Goal: Feedback & Contribution: Contribute content

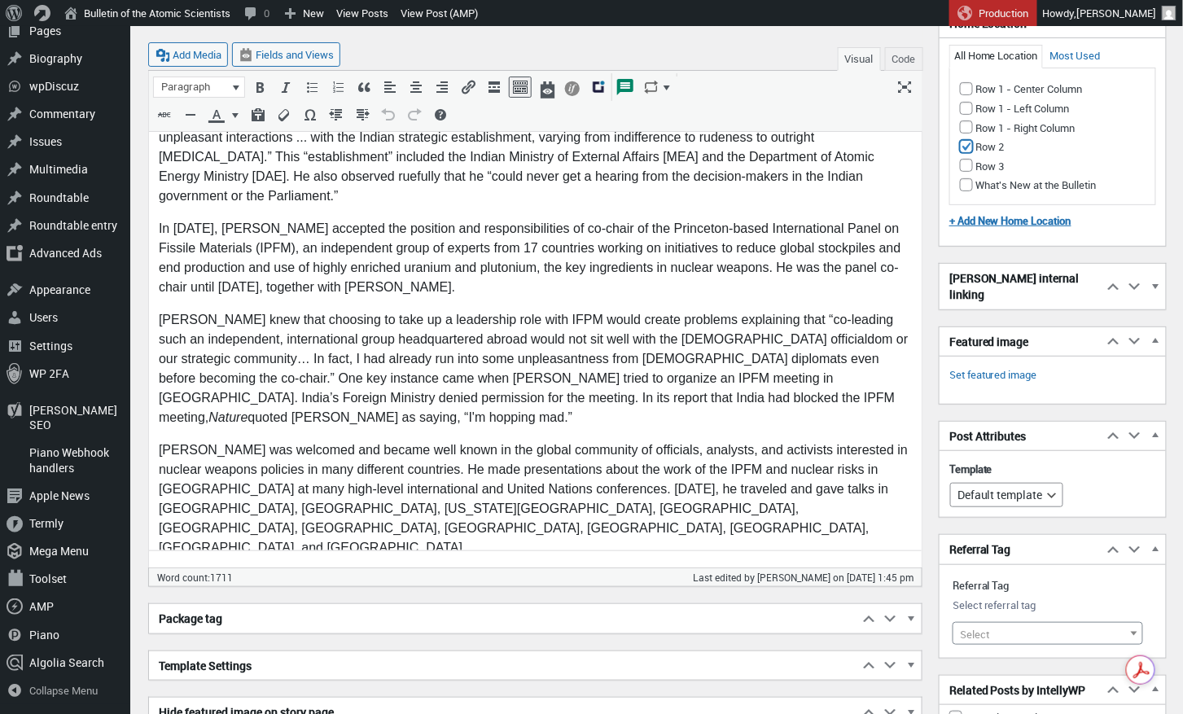
scroll to position [2091, 0]
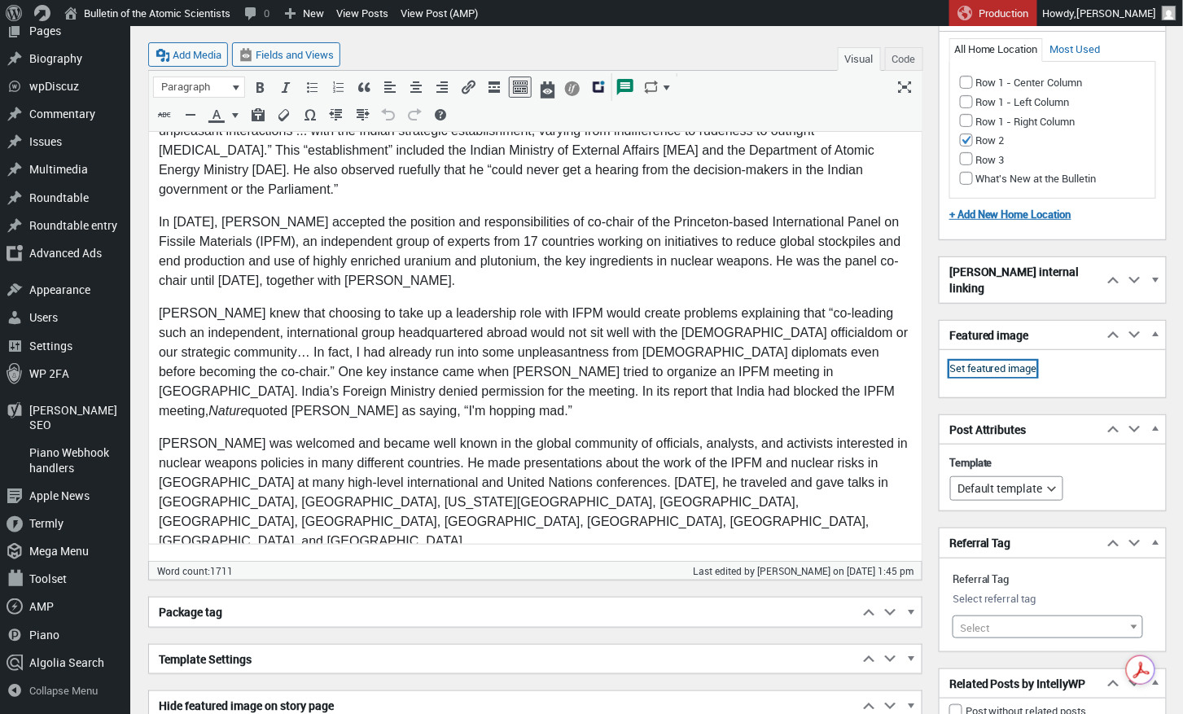
click at [1014, 361] on link "Set featured image" at bounding box center [993, 369] width 88 height 16
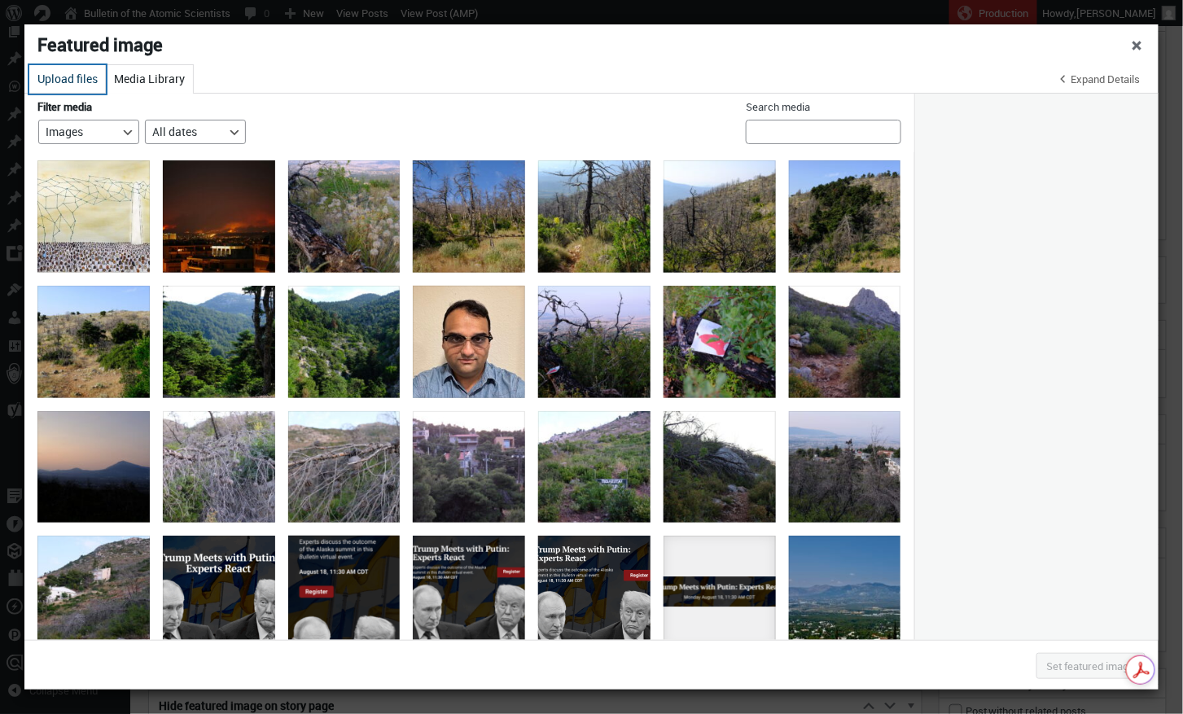
click at [73, 77] on button "Upload files" at bounding box center [67, 79] width 77 height 28
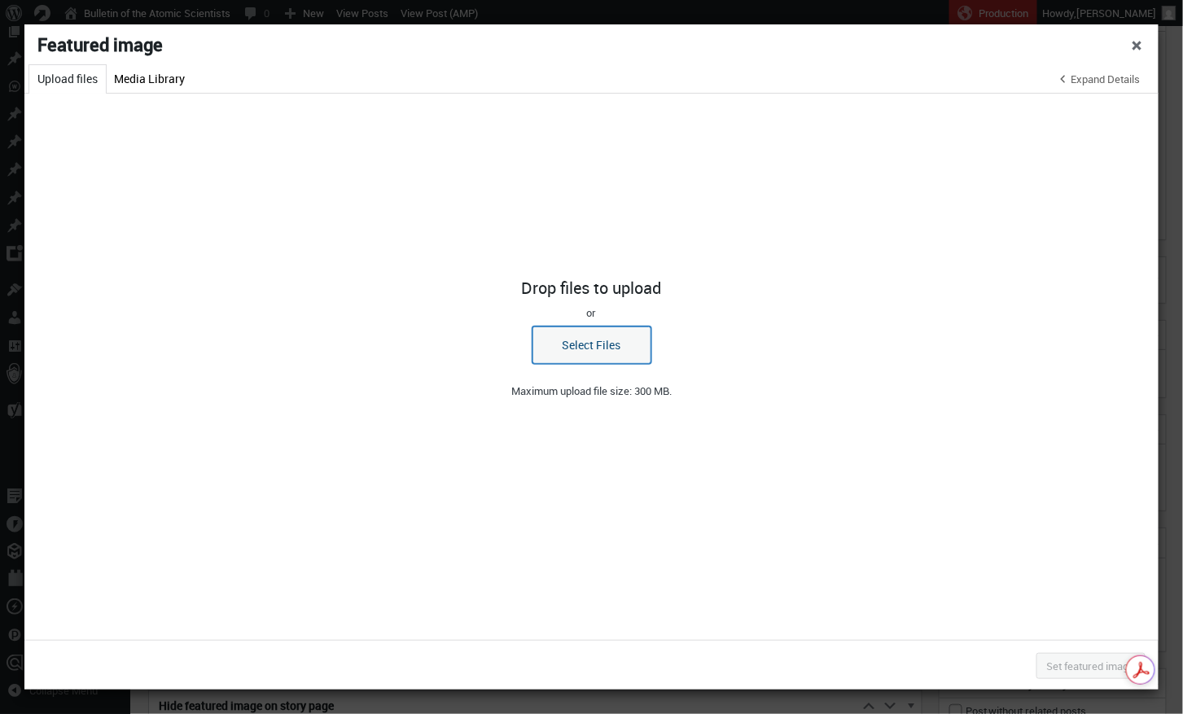
click at [589, 349] on button "Select Files" at bounding box center [591, 344] width 119 height 37
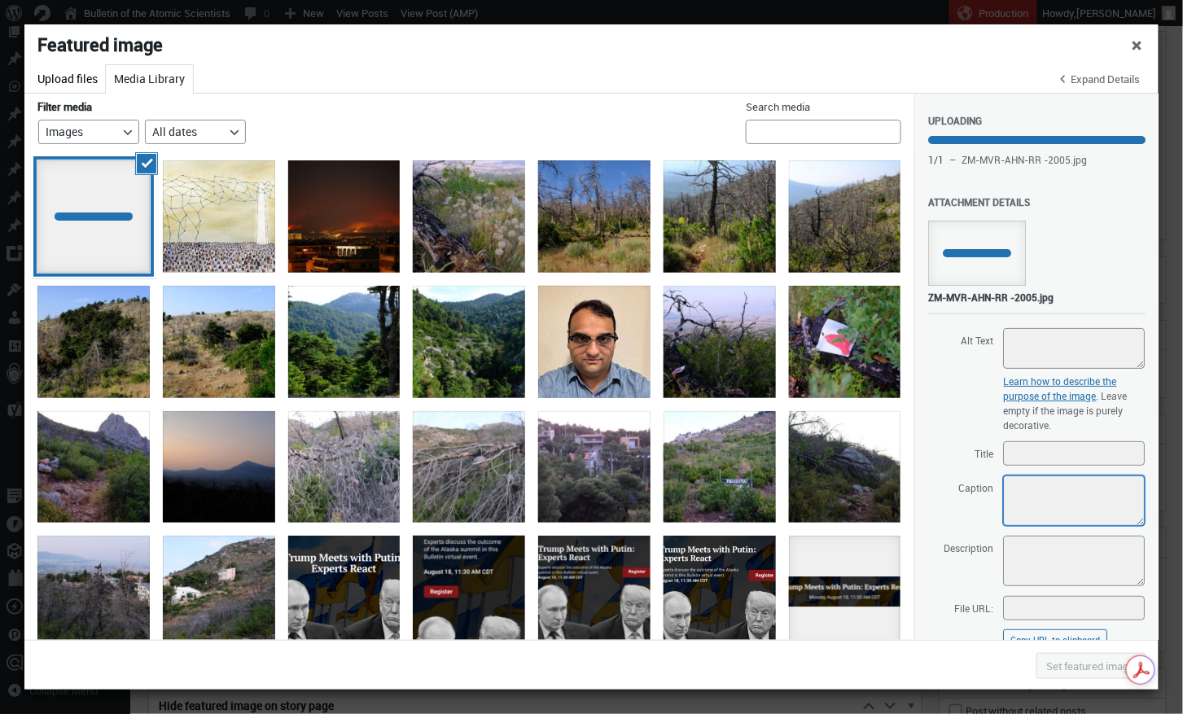
click at [1009, 486] on textarea "Caption" at bounding box center [1074, 500] width 142 height 50
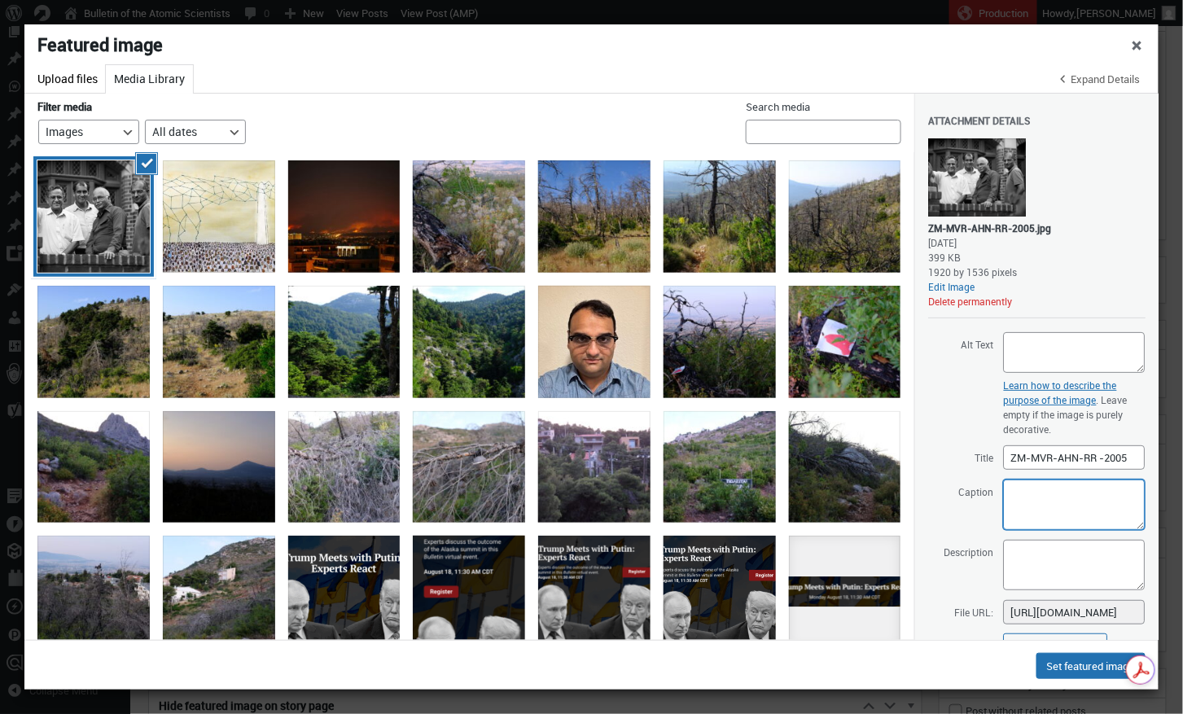
click at [1016, 493] on textarea "Caption" at bounding box center [1074, 505] width 142 height 50
paste textarea "Princeton’s Project on Peace and Security in [GEOGRAPHIC_DATA] brought together…"
click at [1014, 486] on textarea "Princeton’s Project on Peace and Security in [GEOGRAPHIC_DATA] brought together…" at bounding box center [1074, 505] width 142 height 50
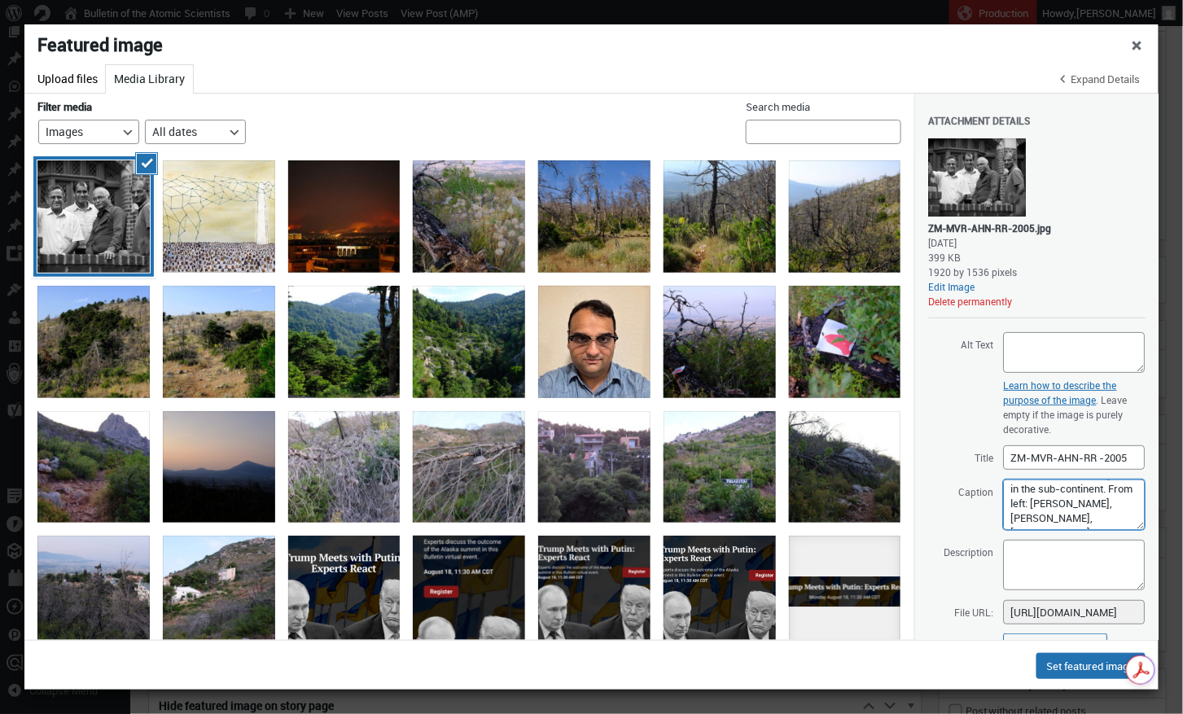
drag, startPoint x: 1010, startPoint y: 489, endPoint x: 1184, endPoint y: 557, distance: 186.1
type textarea "Princeton’s Project on Peace and Security in [GEOGRAPHIC_DATA] brought together…"
click at [1053, 554] on textarea "Description" at bounding box center [1074, 565] width 142 height 50
paste textarea "Princeton’s Project on Peace and Security in [GEOGRAPHIC_DATA] brought together…"
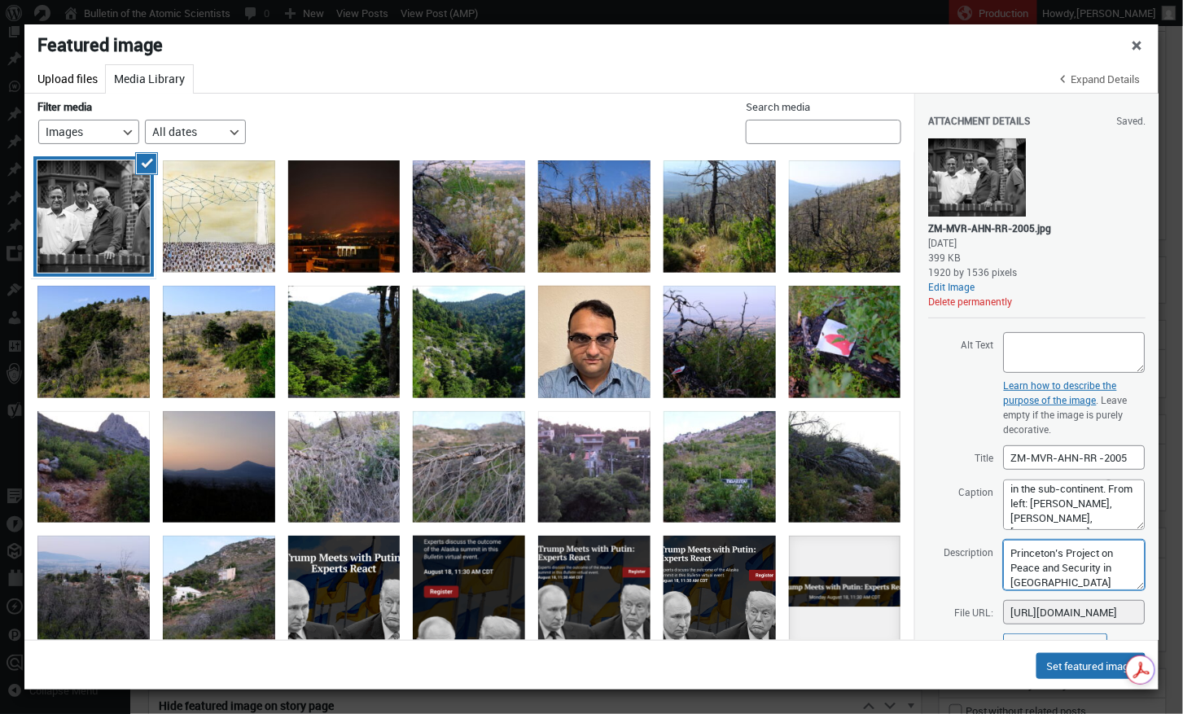
scroll to position [130, 0]
type textarea "Princeton’s Project on Peace and Security in [GEOGRAPHIC_DATA] brought together…"
click at [1030, 339] on textarea "Alt Text" at bounding box center [1074, 352] width 142 height 41
paste textarea "Princeton’s Project on Peace and Security in [GEOGRAPHIC_DATA] brought together…"
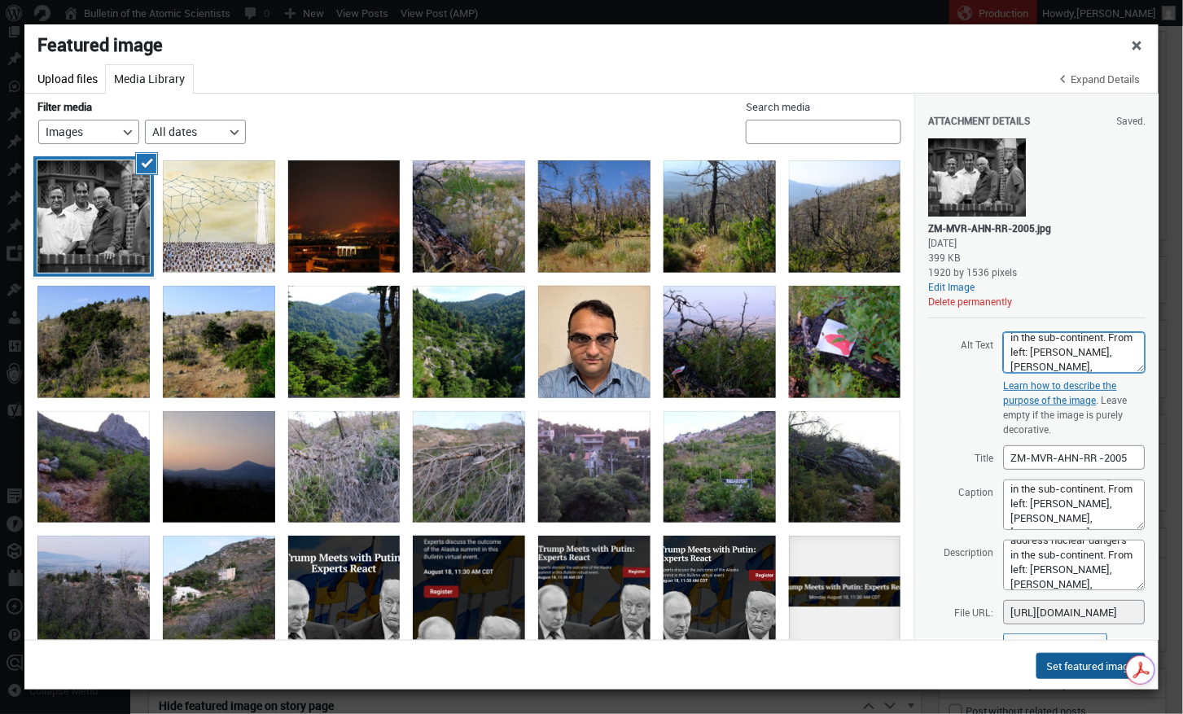
type textarea "Princeton’s Project on Peace and Security in [GEOGRAPHIC_DATA] brought together…"
click at [1082, 664] on button "Set featured image" at bounding box center [1090, 666] width 109 height 26
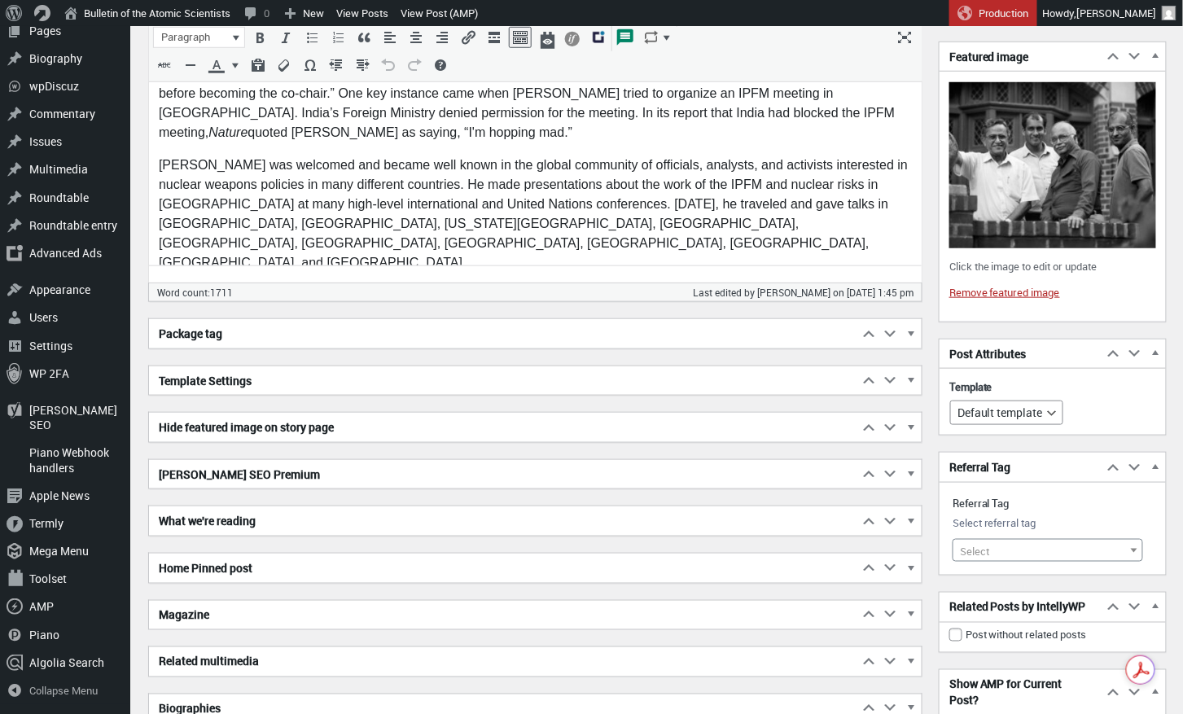
scroll to position [2372, 0]
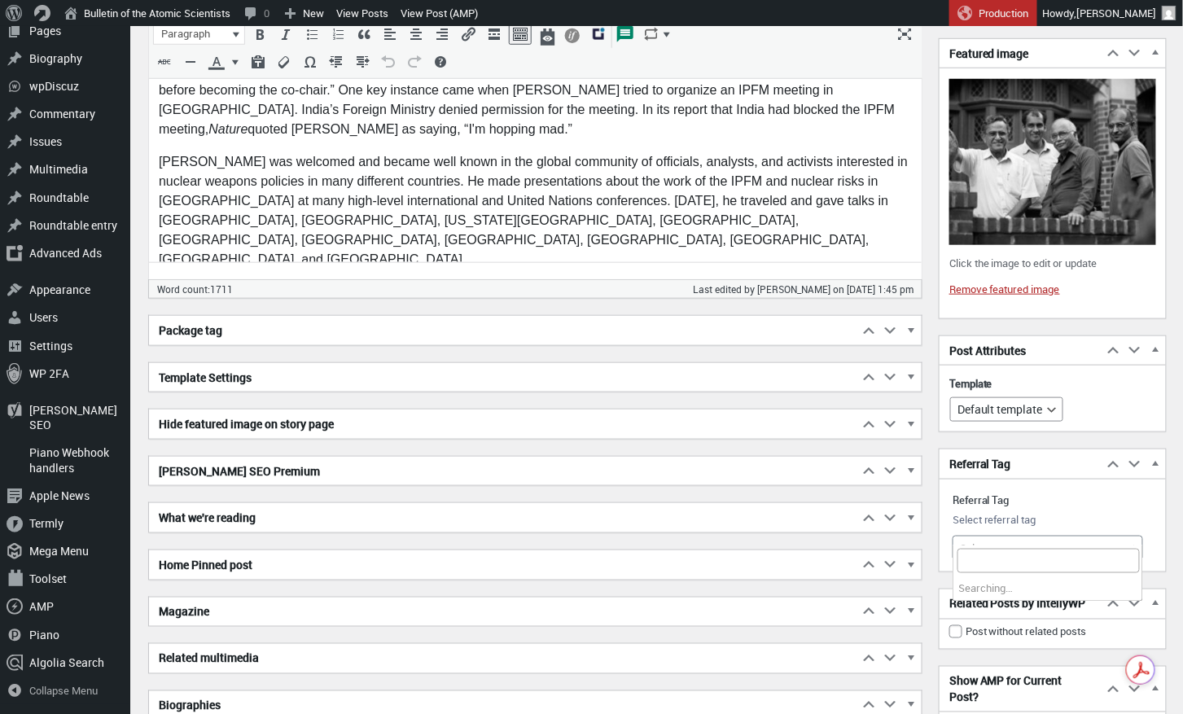
click at [1134, 545] on b at bounding box center [1134, 547] width 7 height 4
type input "[GEOGRAPHIC_DATA]"
select select "10279"
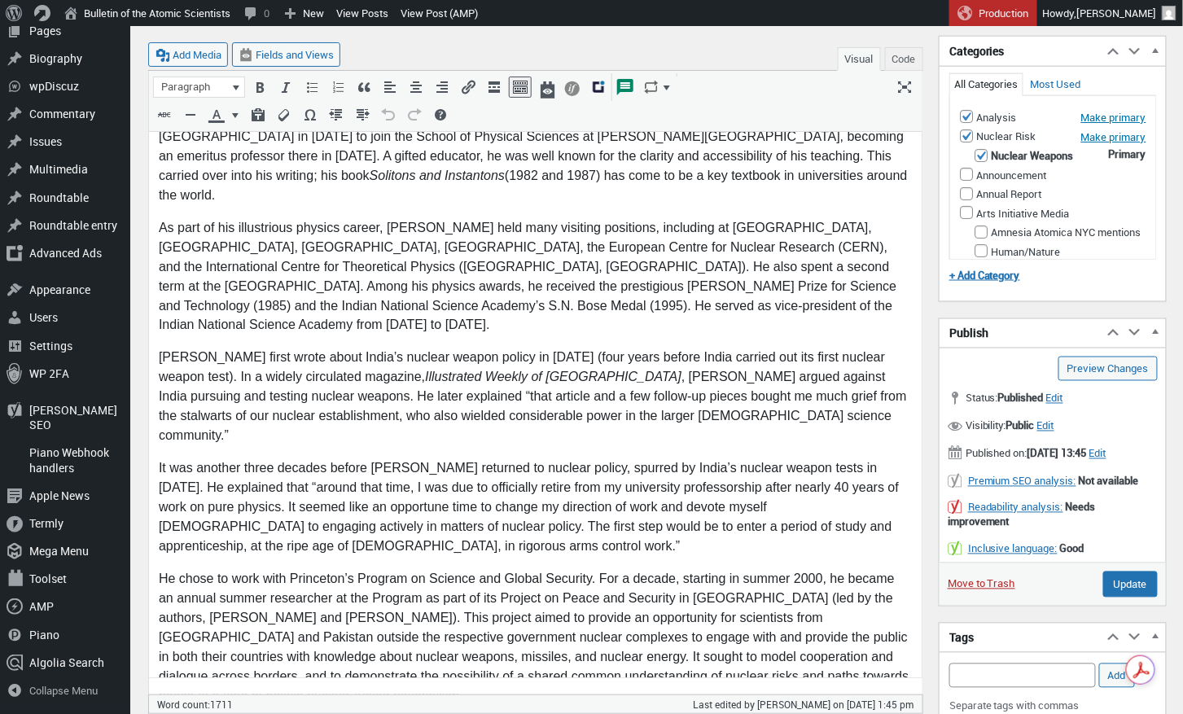
scroll to position [660, 0]
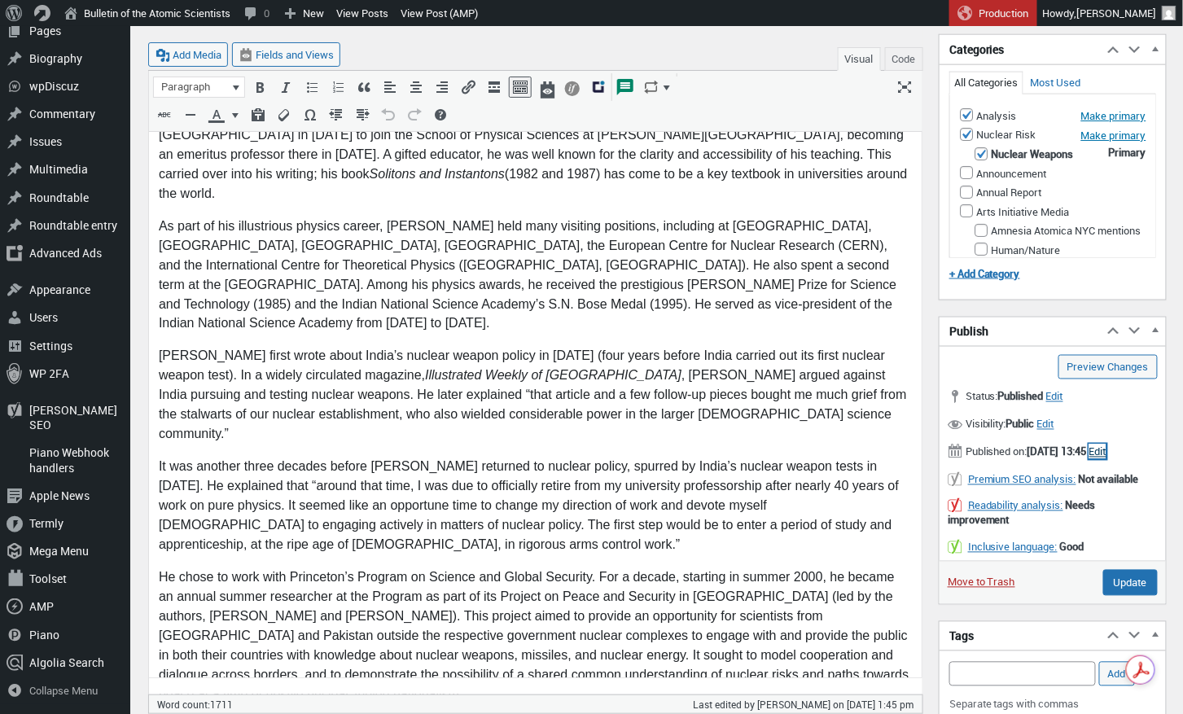
click at [1089, 459] on span "Edit" at bounding box center [1097, 452] width 17 height 15
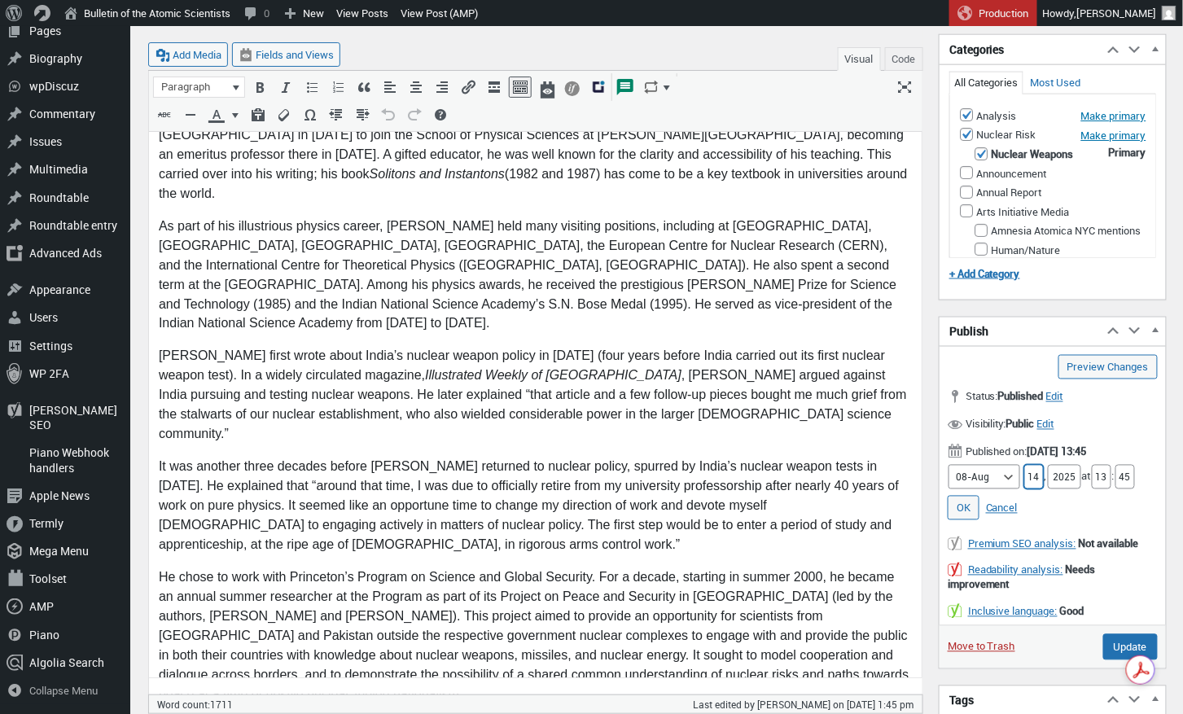
drag, startPoint x: 1031, startPoint y: 472, endPoint x: 1020, endPoint y: 474, distance: 11.5
click at [1024, 474] on input "14" at bounding box center [1034, 477] width 20 height 24
type input "18"
drag, startPoint x: 1109, startPoint y: 472, endPoint x: 1098, endPoint y: 472, distance: 10.6
click at [1098, 472] on input "13" at bounding box center [1102, 477] width 20 height 24
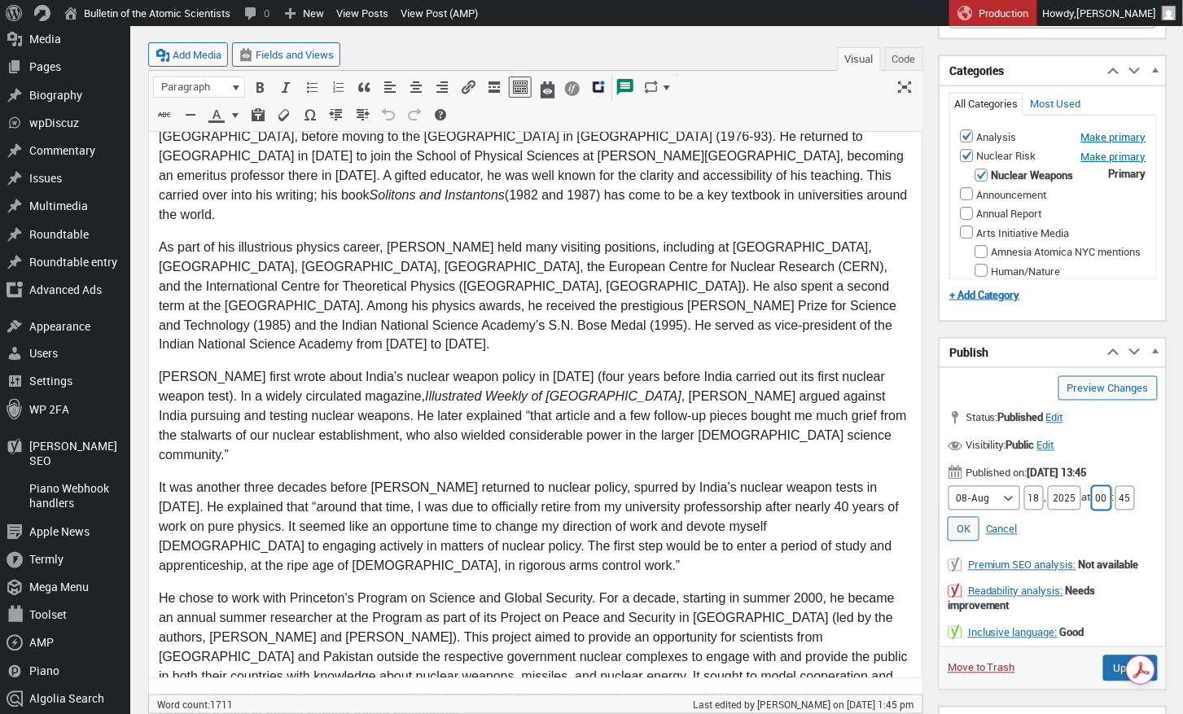
scroll to position [638, 0]
drag, startPoint x: 1135, startPoint y: 494, endPoint x: 1123, endPoint y: 494, distance: 11.4
click at [1123, 494] on input "45" at bounding box center [1125, 496] width 20 height 24
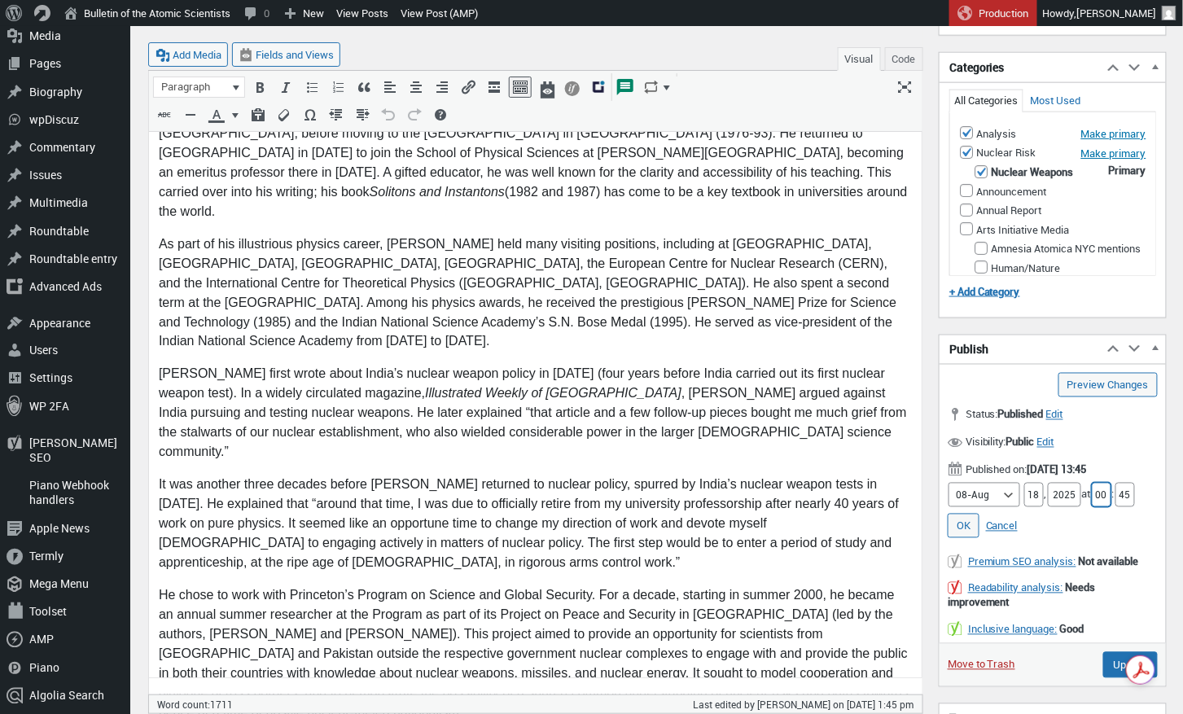
click at [1110, 490] on input "00" at bounding box center [1102, 495] width 20 height 24
type input "05"
drag, startPoint x: 1134, startPoint y: 489, endPoint x: 1123, endPoint y: 490, distance: 11.4
click at [1123, 490] on input "45" at bounding box center [1125, 494] width 20 height 24
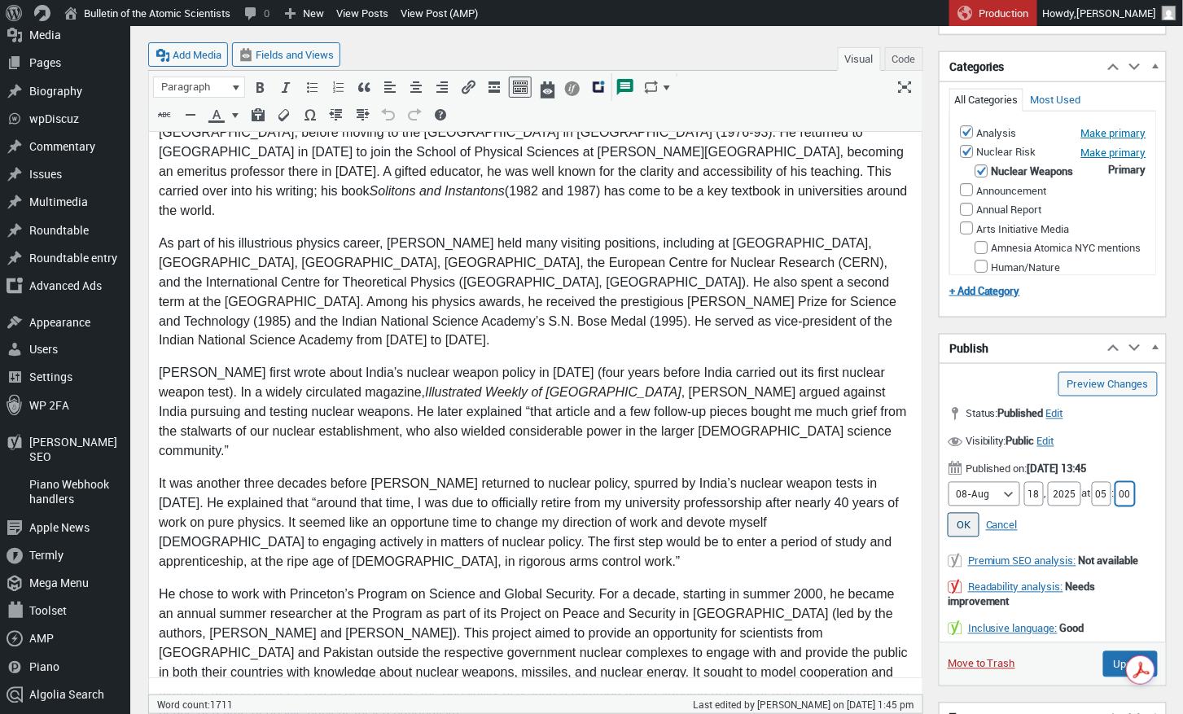
type input "00"
click at [966, 515] on link "OK" at bounding box center [964, 525] width 32 height 24
type input "Schedule"
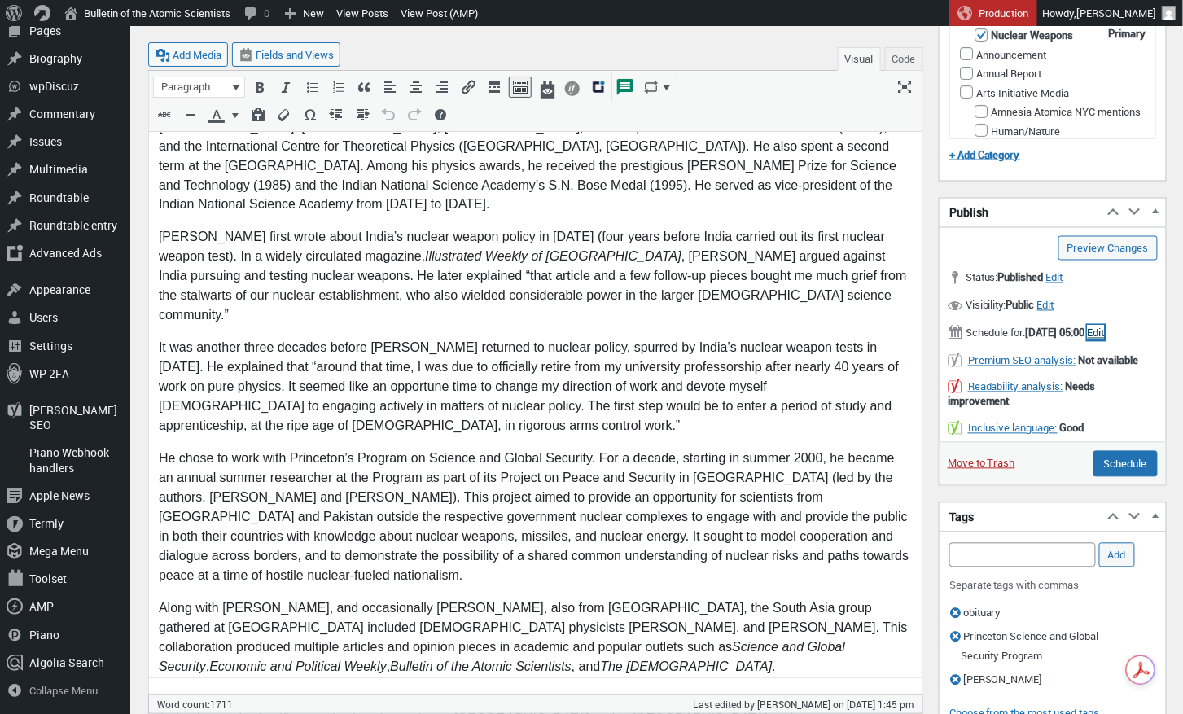
scroll to position [782, 0]
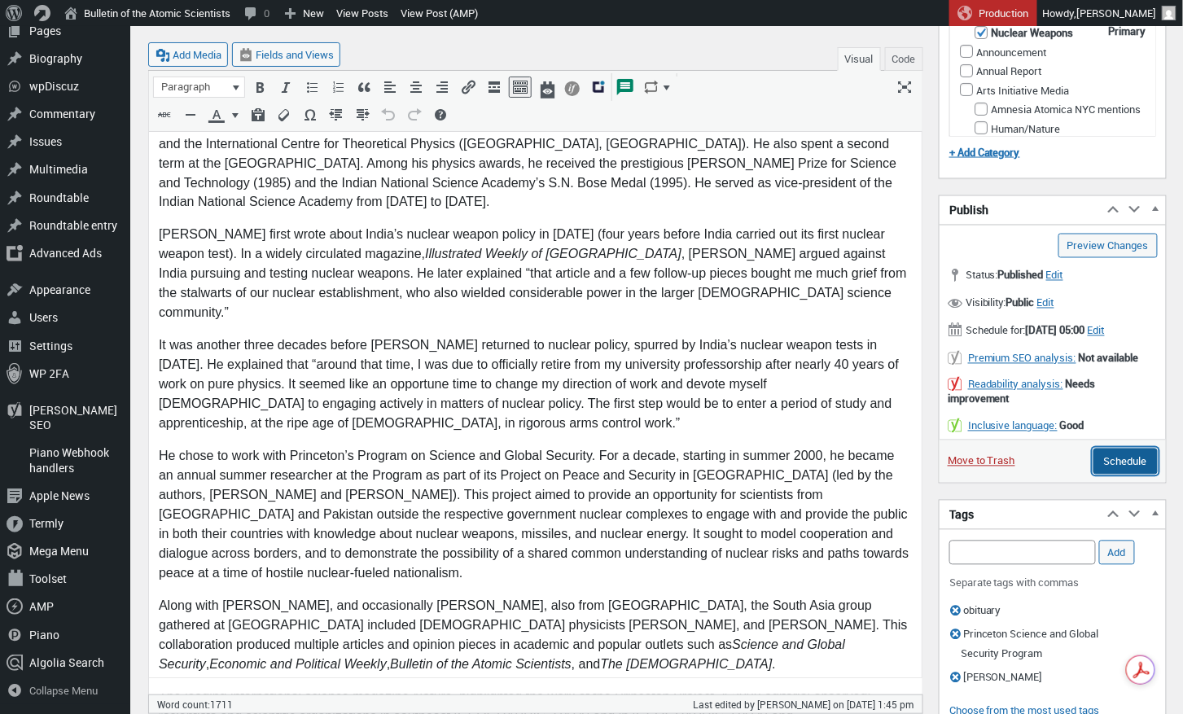
click at [1123, 467] on input "Schedule" at bounding box center [1125, 462] width 64 height 26
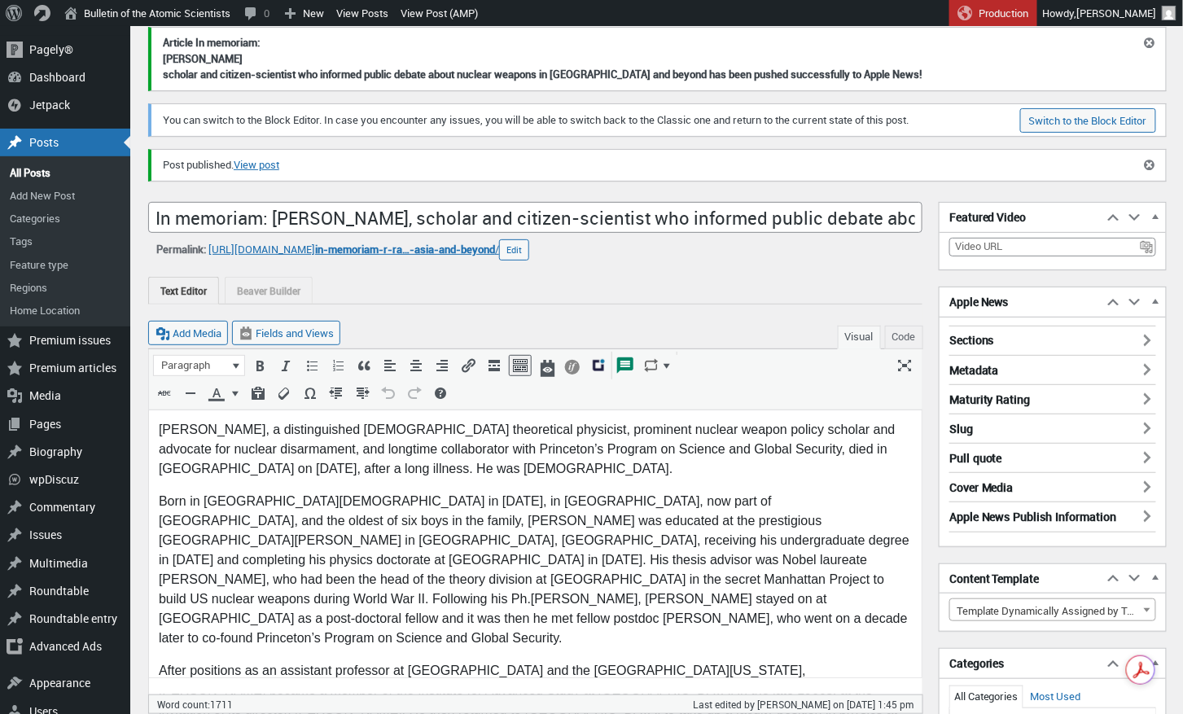
scroll to position [0, 0]
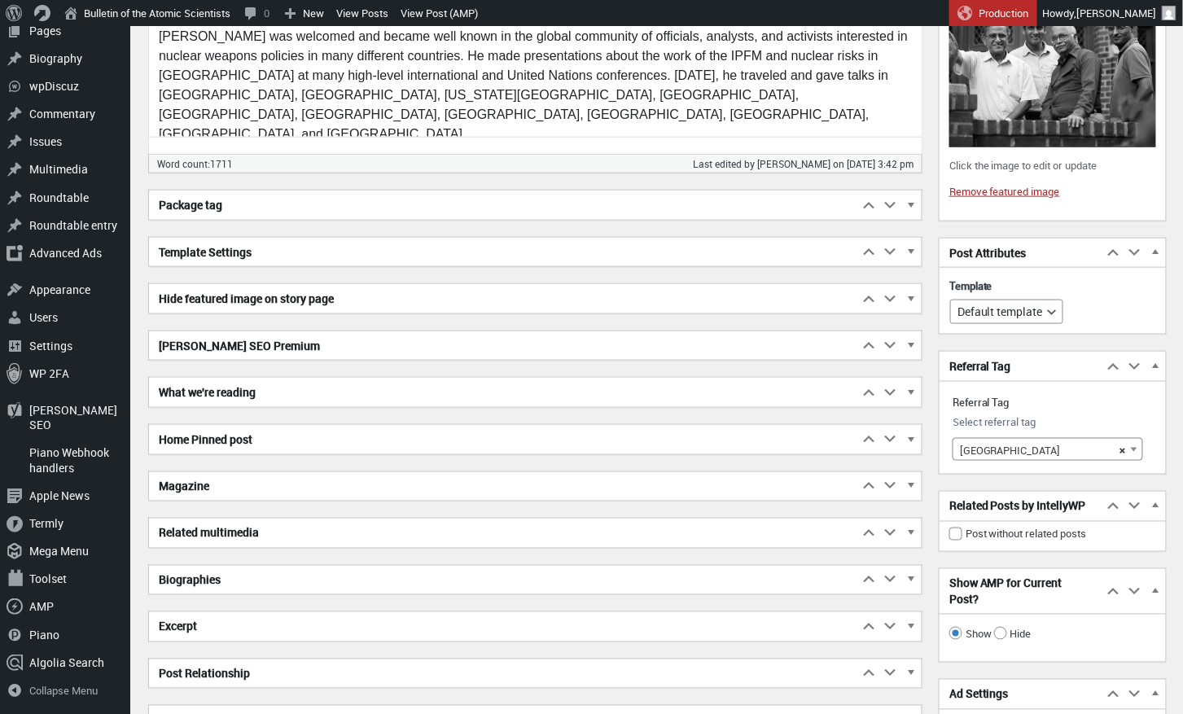
scroll to position [2499, 0]
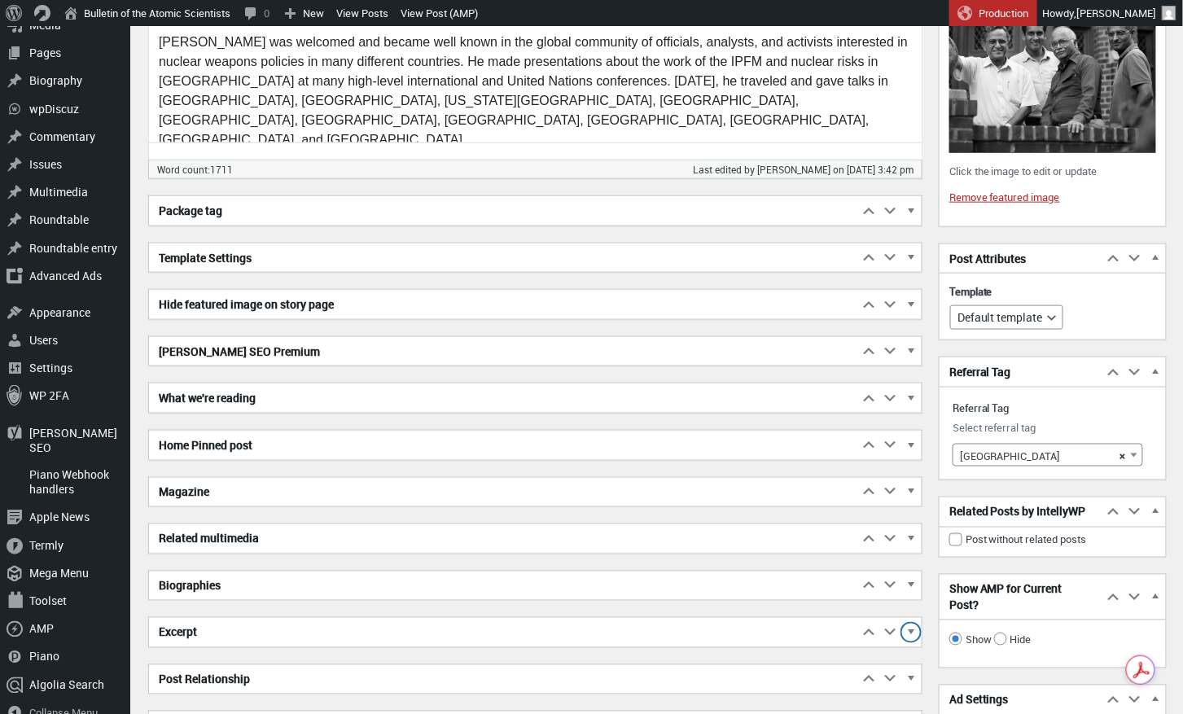
click at [910, 628] on span "button" at bounding box center [911, 635] width 16 height 15
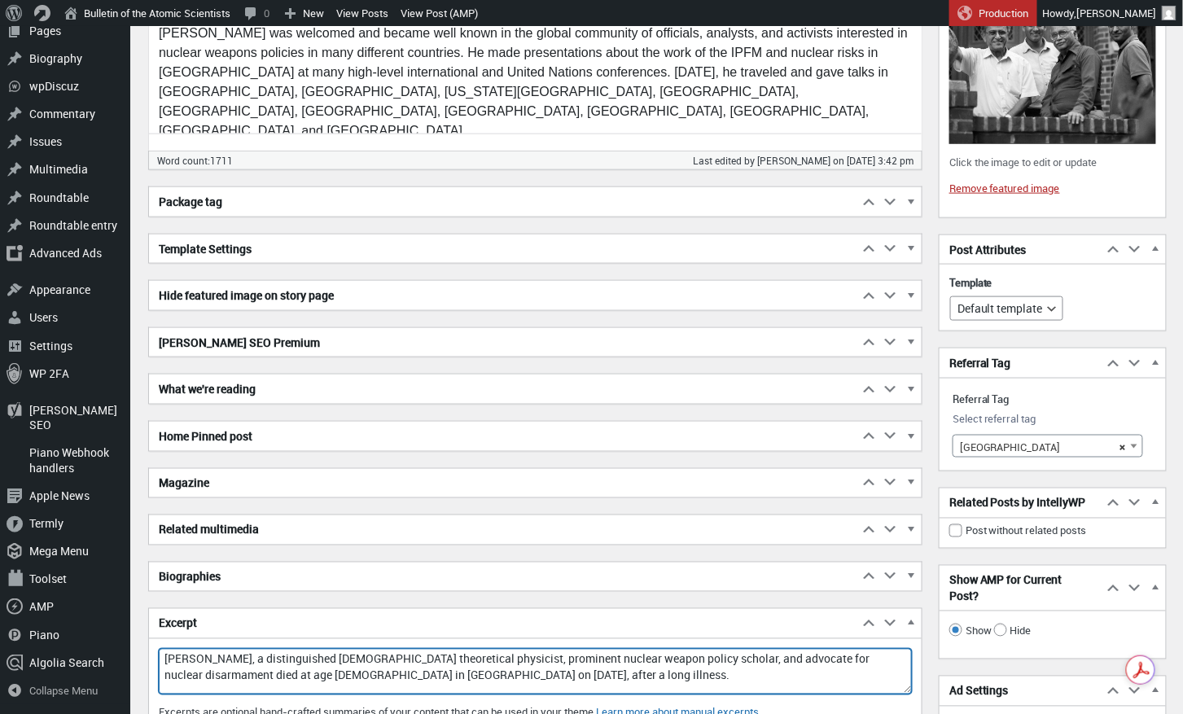
scroll to position [2503, 0]
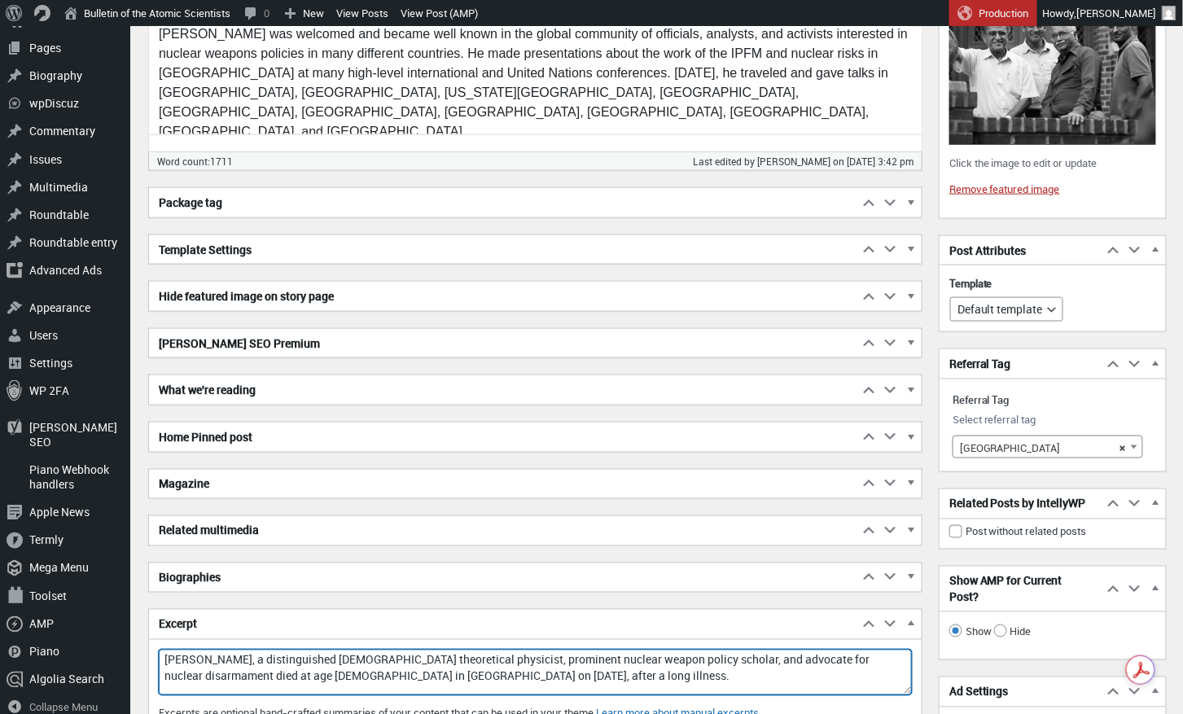
drag, startPoint x: 164, startPoint y: 659, endPoint x: 502, endPoint y: 665, distance: 337.9
click at [502, 665] on textarea "[PERSON_NAME], a distinguished [DEMOGRAPHIC_DATA] theoretical physicist, promin…" at bounding box center [535, 673] width 753 height 46
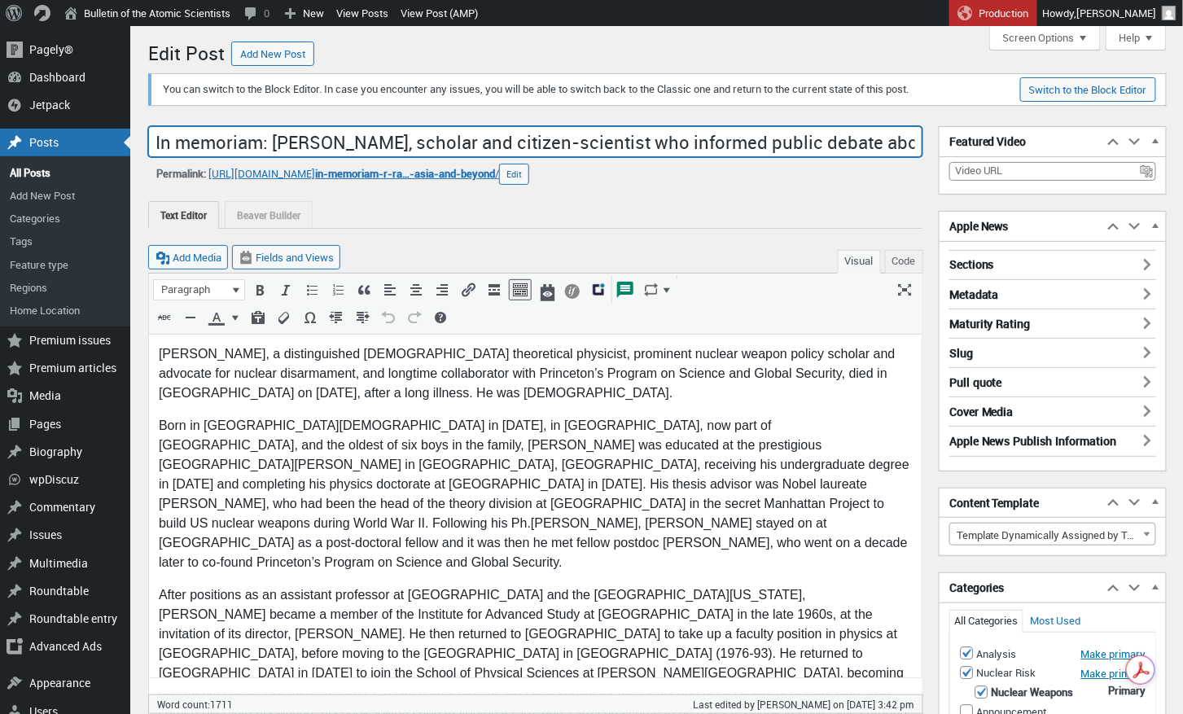
scroll to position [0, 282]
drag, startPoint x: 154, startPoint y: 141, endPoint x: 917, endPoint y: 139, distance: 762.8
click at [917, 139] on input "In memoriam: [PERSON_NAME], scholar and citizen-scientist who informed public d…" at bounding box center [535, 141] width 774 height 31
click at [864, 147] on input "In memoriam: [PERSON_NAME], scholar and citizen-scientist who informed public d…" at bounding box center [535, 141] width 774 height 31
drag, startPoint x: 825, startPoint y: 142, endPoint x: 950, endPoint y: 145, distance: 125.4
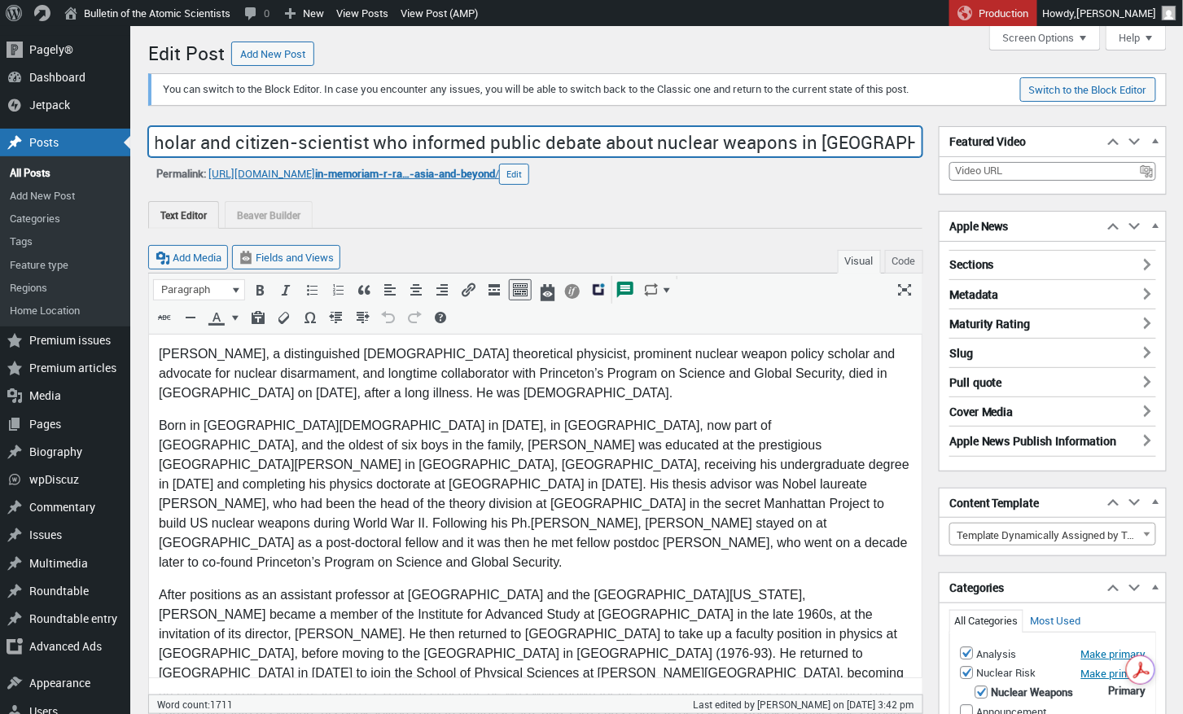
click at [922, 126] on div "Add title In memoriam: R. Rajaraman, scholar and citizen-scientist who informed…" at bounding box center [535, 126] width 774 height 0
click at [330, 146] on input "In memoriam: R. Rajaraman, scholar and citizen-scientist who informed public de…" at bounding box center [535, 141] width 774 height 31
click at [158, 145] on input "In memoriam: R. Rajaraman, scholar and citizen-scientist who informed public de…" at bounding box center [535, 141] width 774 height 31
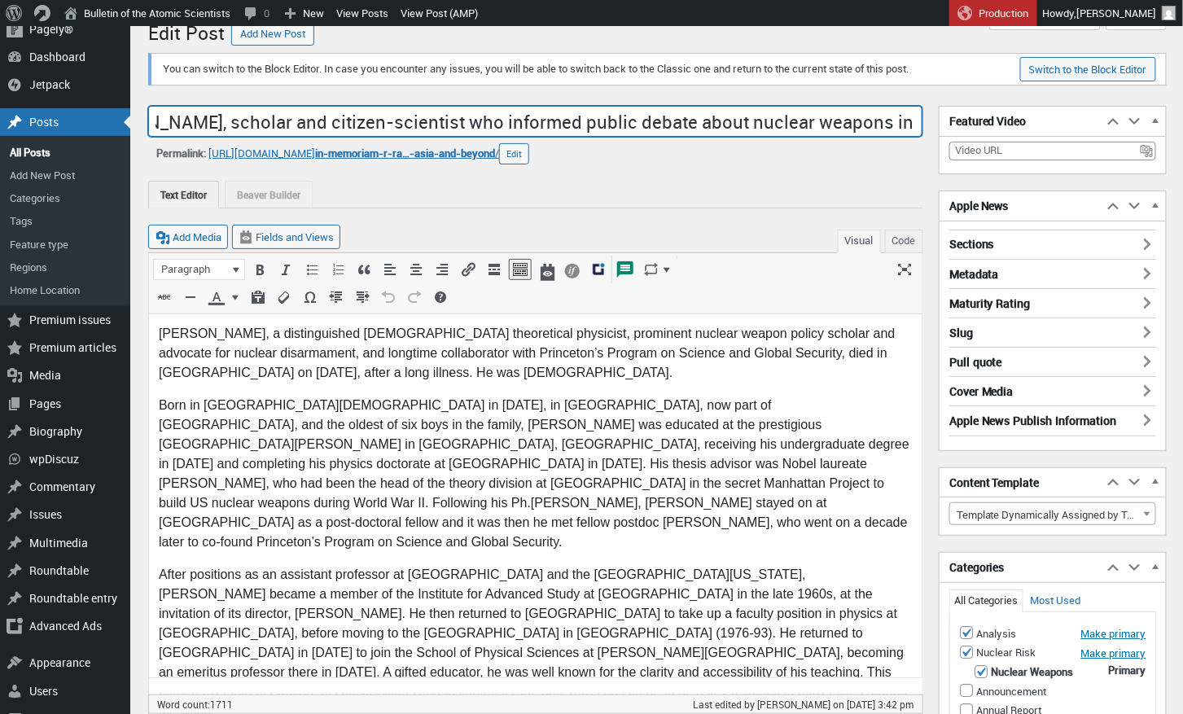
drag, startPoint x: 152, startPoint y: 120, endPoint x: 1378, endPoint y: 158, distance: 1226.6
click at [1182, 158] on html "Skip to main content Skip to toolbar Pagely® Pagely® App Dashboard App Stats Pr…" at bounding box center [591, 337] width 1183 height 714
type input "In memoriam: R. Rajaraman, scholar and citizen-scientist who informed public de…"
